Goal: Task Accomplishment & Management: Use online tool/utility

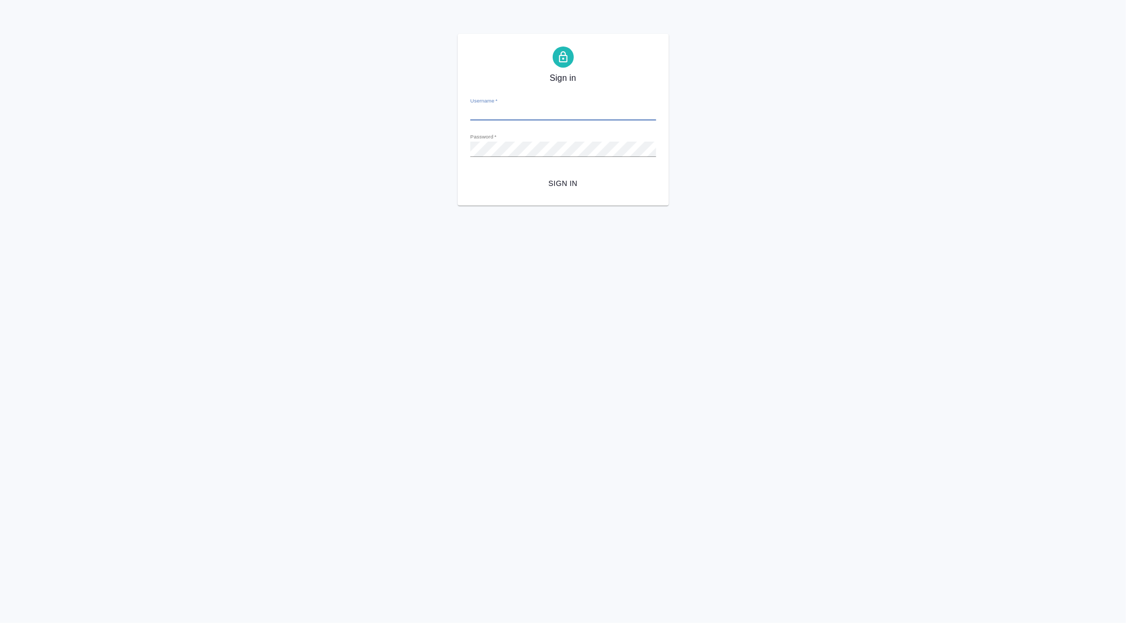
type input "[PERSON_NAME][EMAIL_ADDRESS][DOMAIN_NAME]"
click at [568, 181] on span "Sign in" at bounding box center [563, 183] width 169 height 13
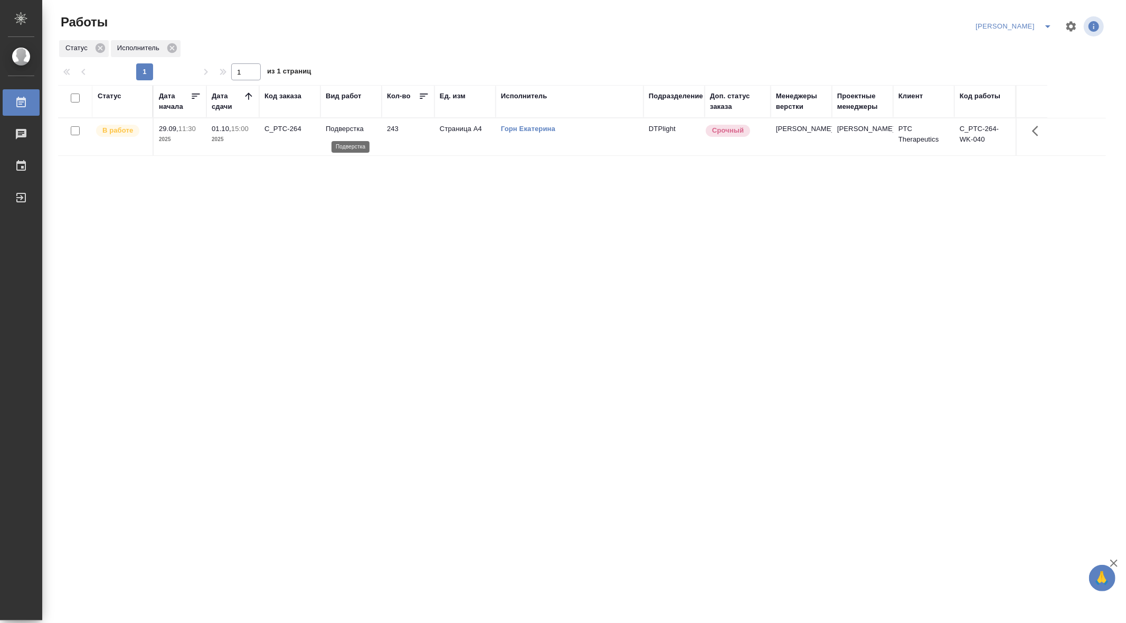
click at [349, 132] on p "Подверстка" at bounding box center [351, 129] width 51 height 11
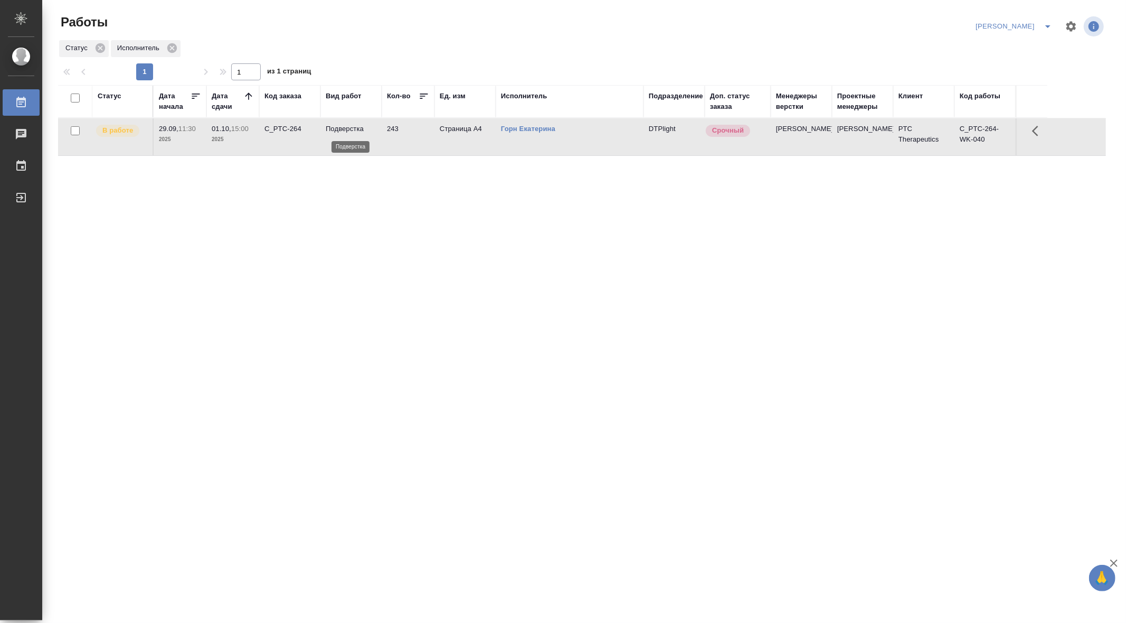
click at [349, 132] on p "Подверстка" at bounding box center [351, 129] width 51 height 11
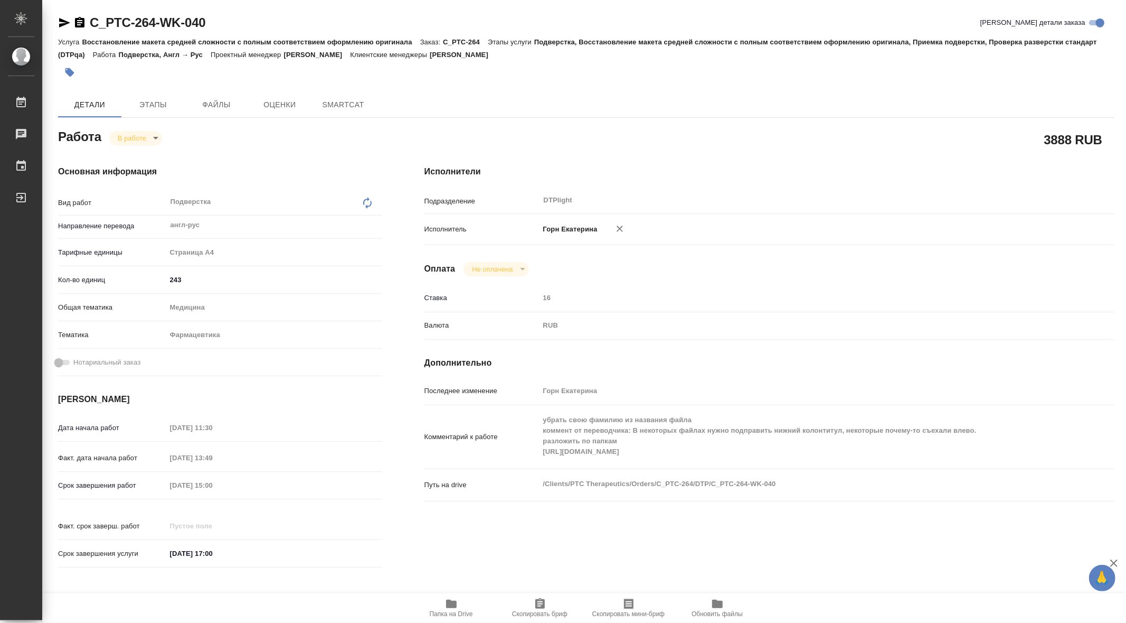
type textarea "x"
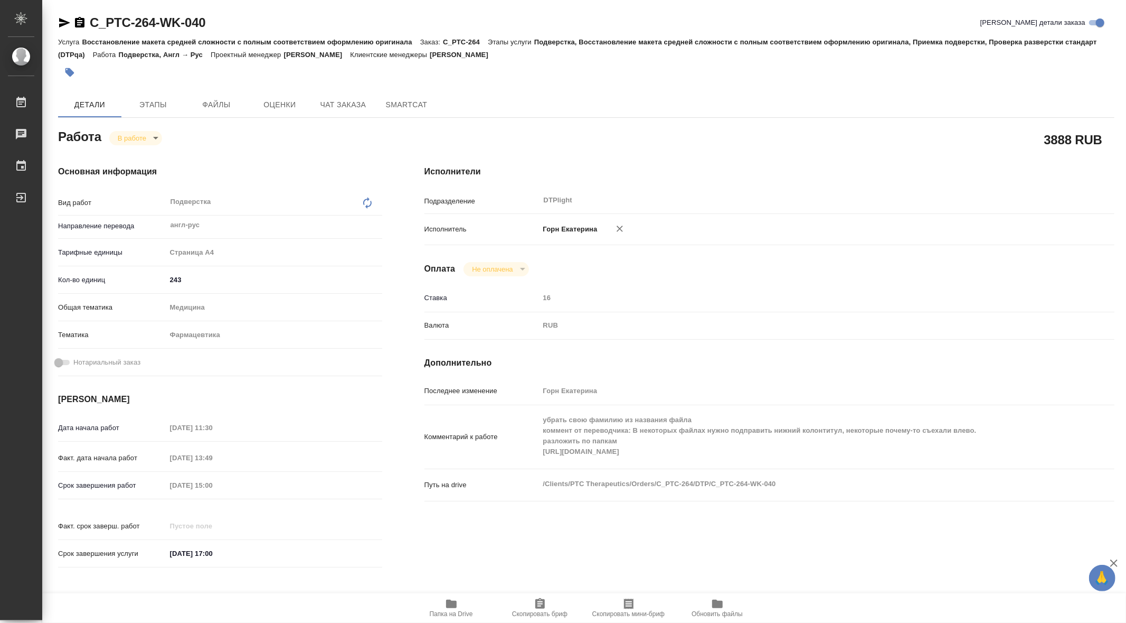
type textarea "x"
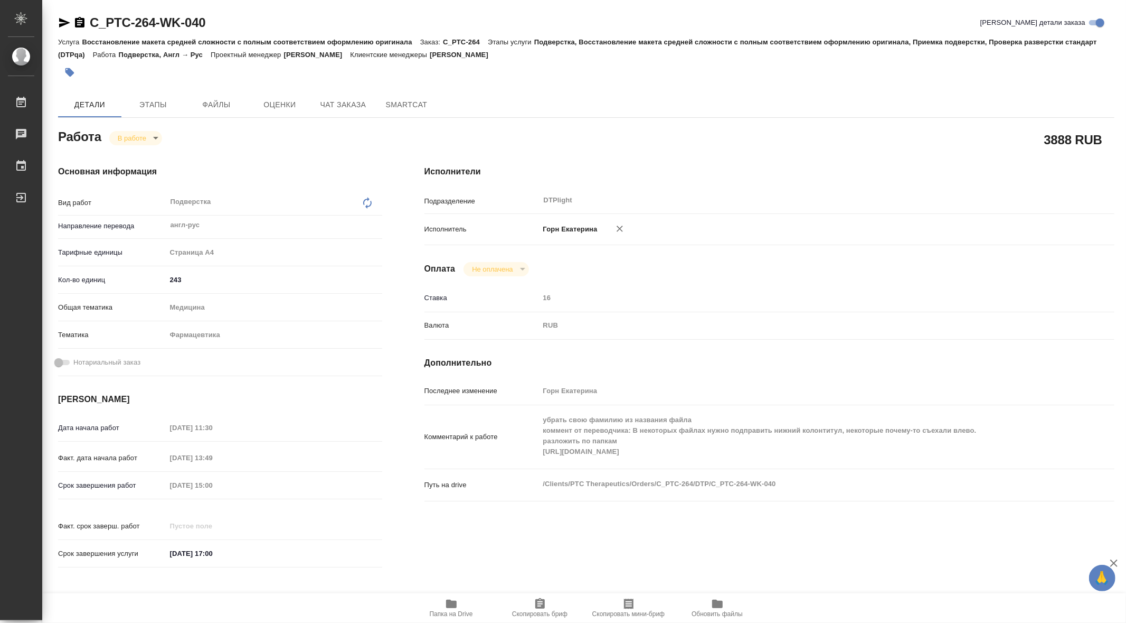
type textarea "x"
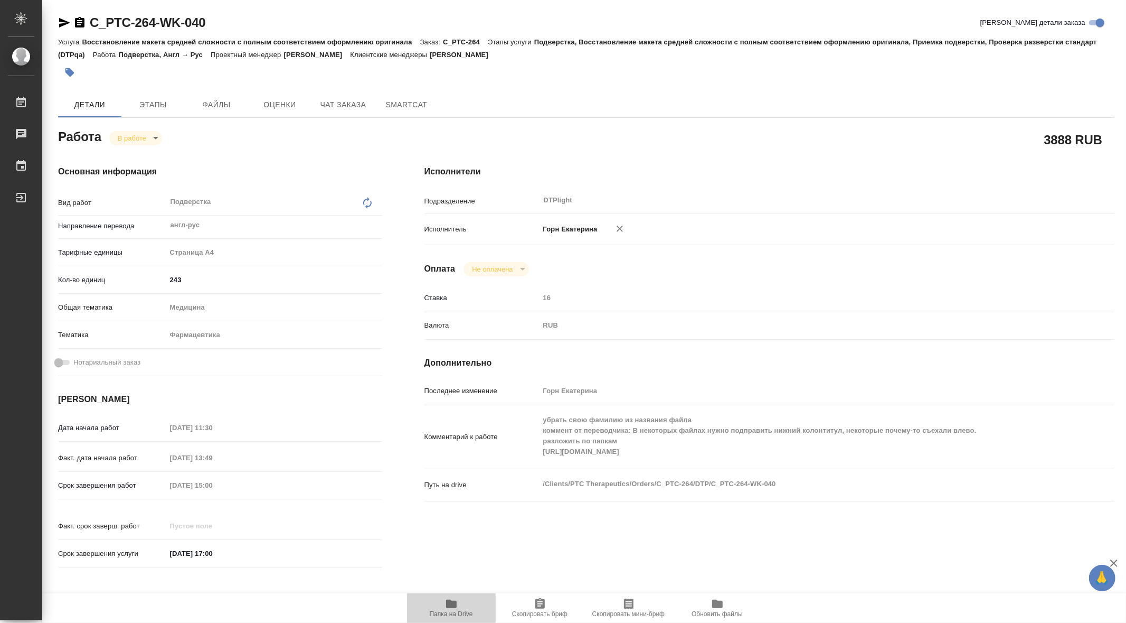
click at [446, 607] on icon "button" at bounding box center [451, 603] width 13 height 13
